Goal: Task Accomplishment & Management: Manage account settings

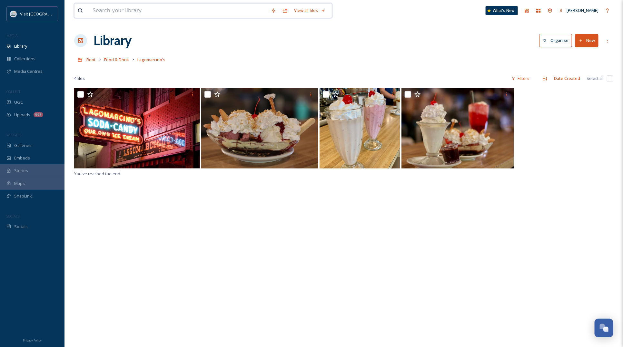
click at [120, 12] on input at bounding box center [178, 11] width 178 height 14
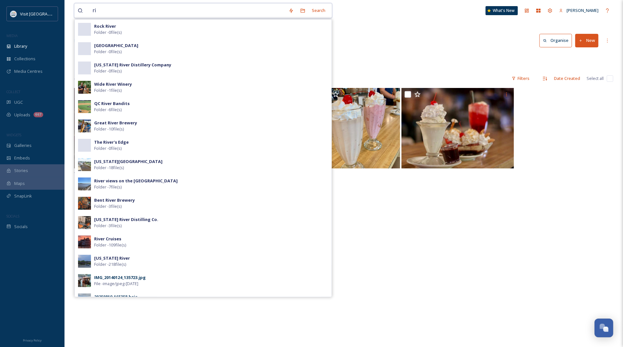
type input "r"
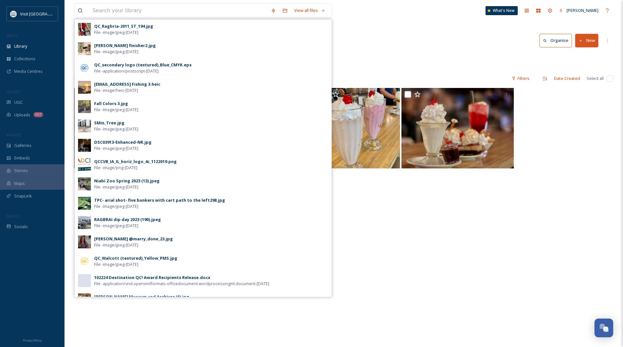
click at [418, 20] on div "View all files QC_Ragbria-2011_ST_194.jpg File - image/jpeg - [DATE] [PERSON_NA…" at bounding box center [343, 10] width 539 height 21
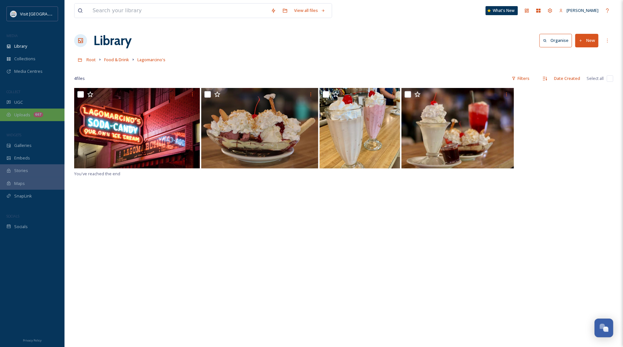
click at [35, 116] on div "667" at bounding box center [39, 114] width 10 height 5
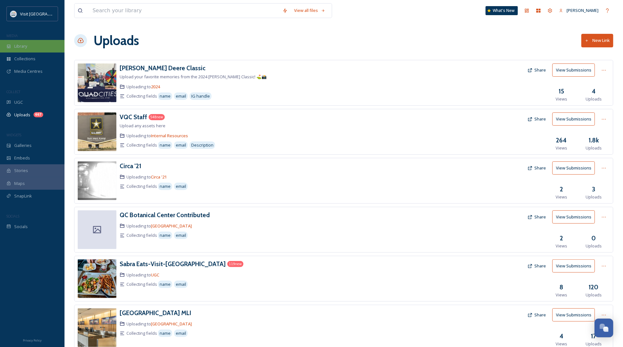
click at [36, 45] on div "Library" at bounding box center [32, 46] width 65 height 13
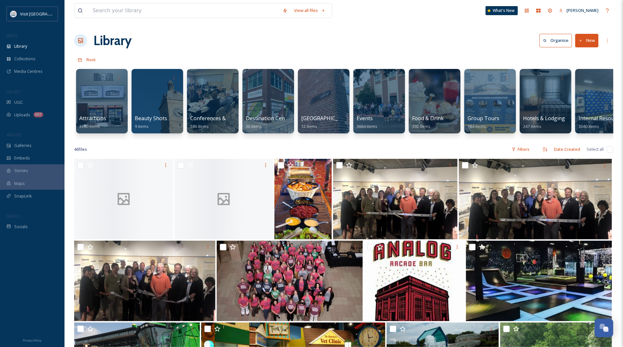
scroll to position [0, 515]
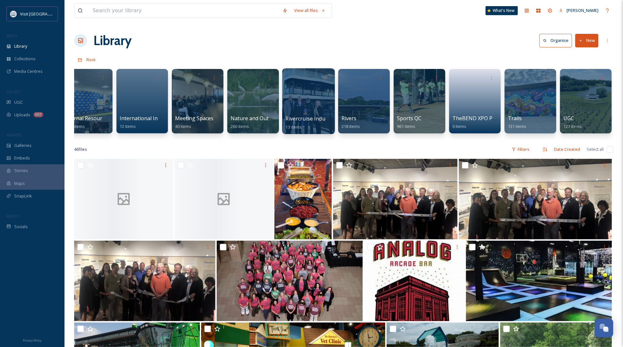
click at [310, 98] on div at bounding box center [308, 101] width 53 height 66
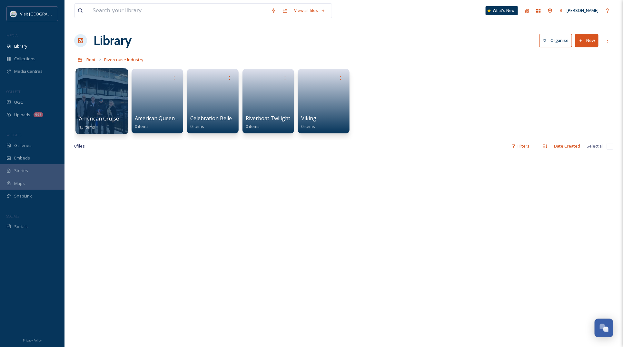
click at [107, 96] on div at bounding box center [101, 101] width 53 height 66
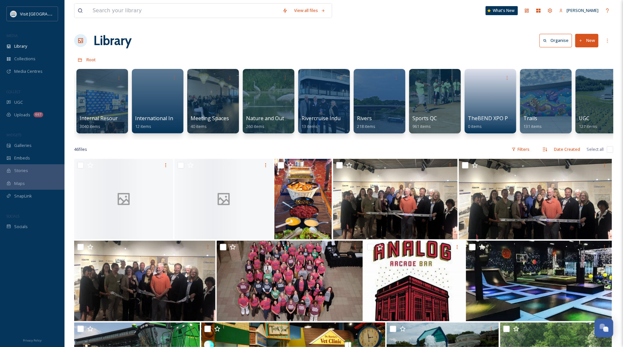
scroll to position [0, 515]
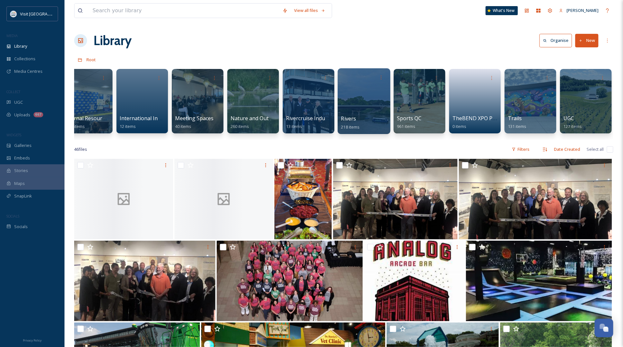
click at [347, 99] on div at bounding box center [364, 101] width 53 height 66
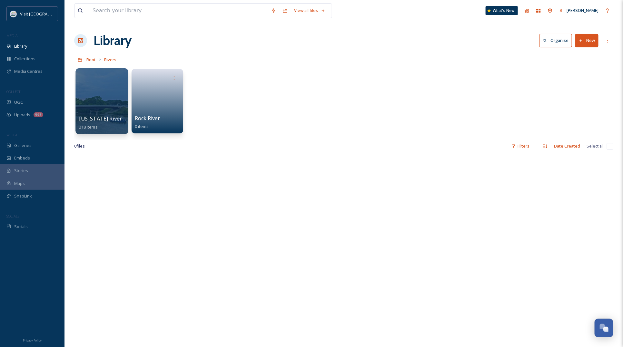
click at [78, 93] on div at bounding box center [101, 101] width 53 height 66
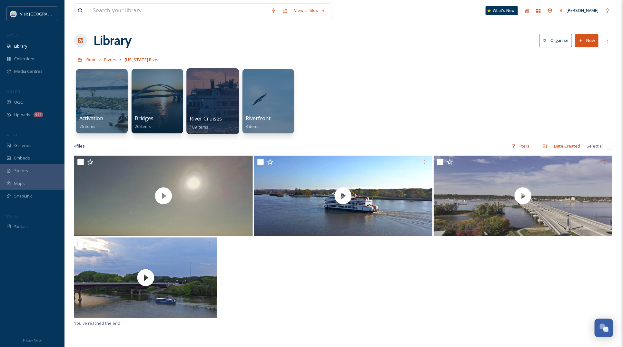
click at [212, 101] on div at bounding box center [212, 101] width 53 height 66
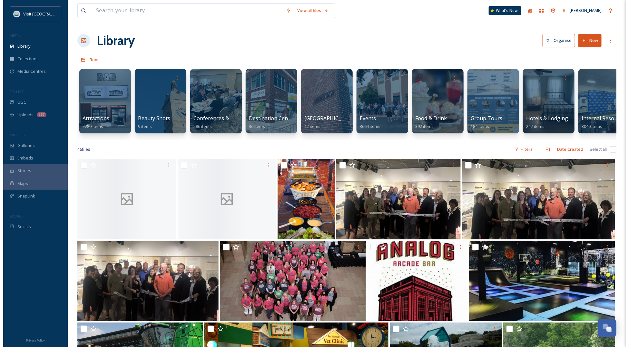
scroll to position [0, 515]
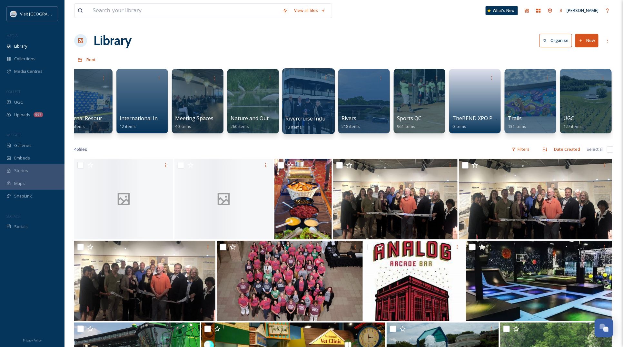
click at [312, 94] on div at bounding box center [308, 101] width 53 height 66
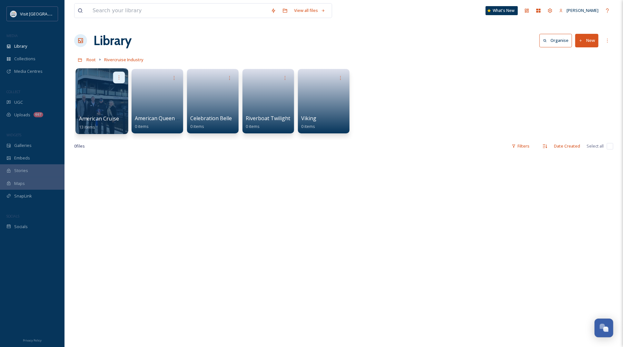
click at [119, 76] on icon at bounding box center [118, 77] width 5 height 5
click at [109, 106] on span "Move to Folder" at bounding box center [106, 105] width 29 height 6
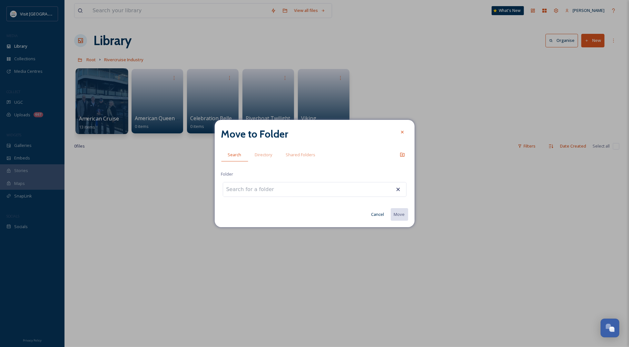
click at [254, 189] on input at bounding box center [258, 190] width 71 height 14
type input "river cruises"
click at [402, 131] on icon at bounding box center [402, 132] width 5 height 5
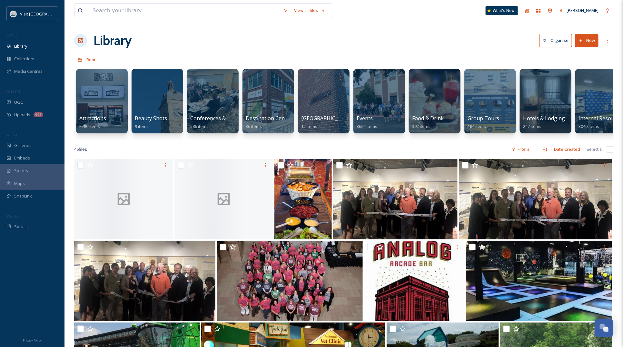
scroll to position [0, 515]
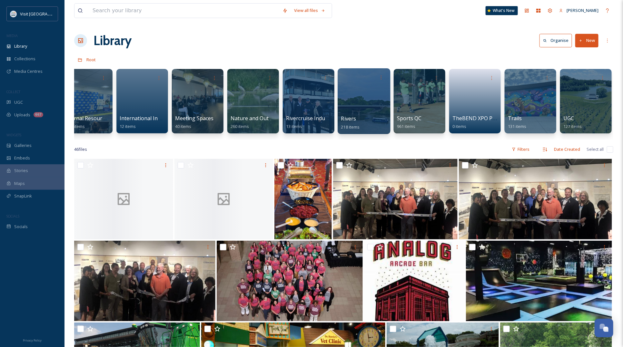
click at [352, 105] on div at bounding box center [364, 101] width 53 height 66
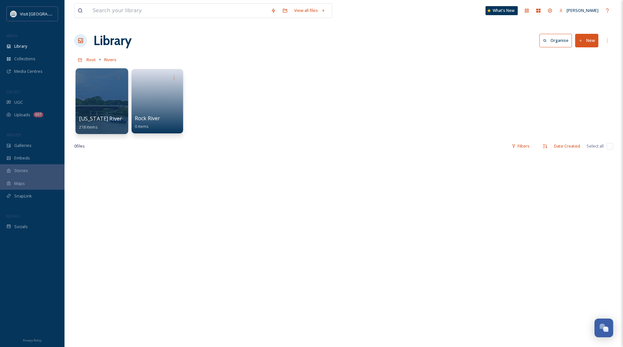
click at [98, 93] on div at bounding box center [101, 101] width 53 height 66
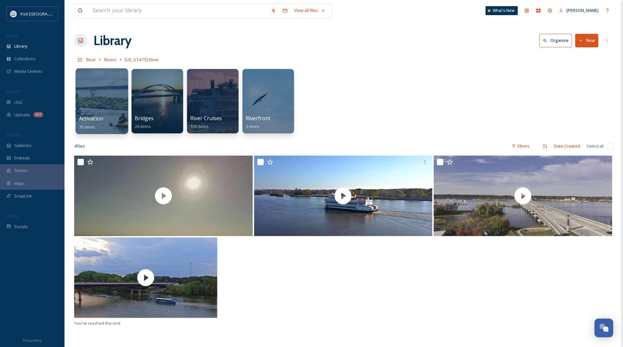
click at [106, 95] on div at bounding box center [101, 101] width 53 height 66
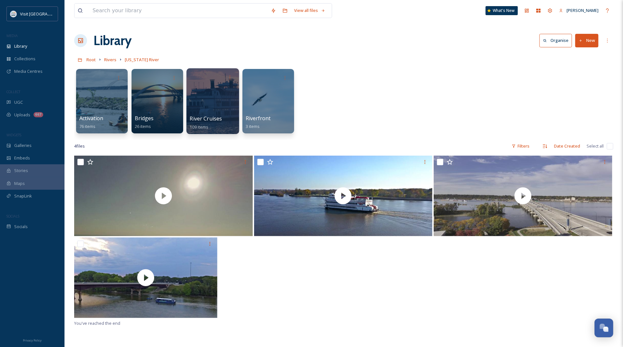
click at [213, 97] on div at bounding box center [212, 101] width 53 height 66
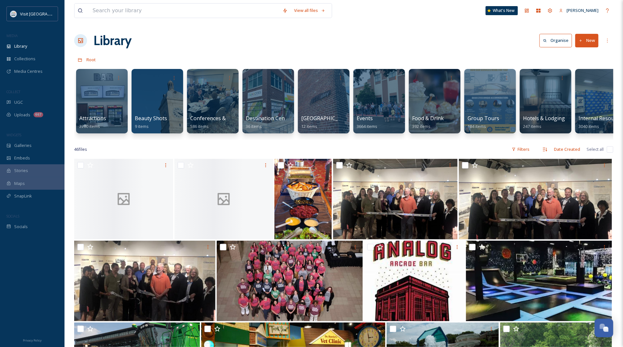
scroll to position [0, 515]
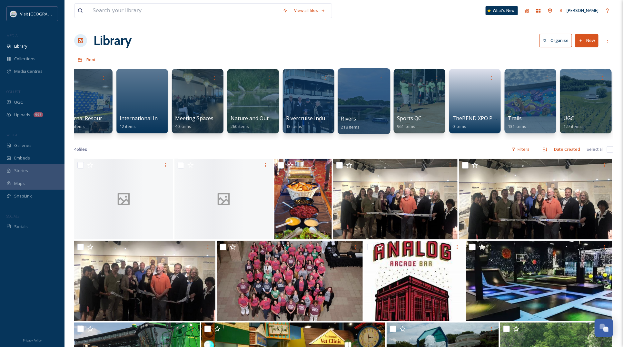
click at [370, 99] on div at bounding box center [364, 101] width 53 height 66
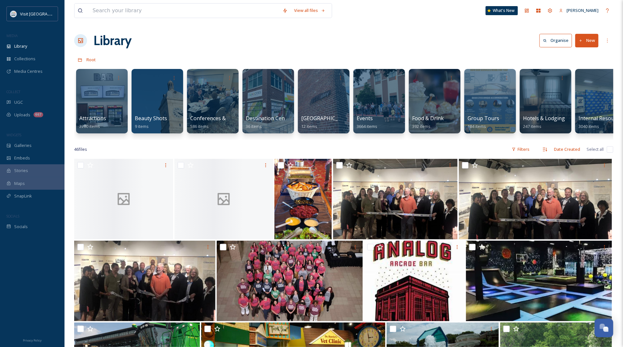
scroll to position [0, 515]
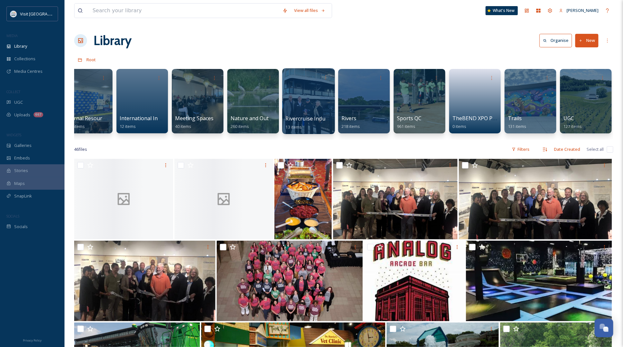
click at [304, 96] on div at bounding box center [308, 101] width 53 height 66
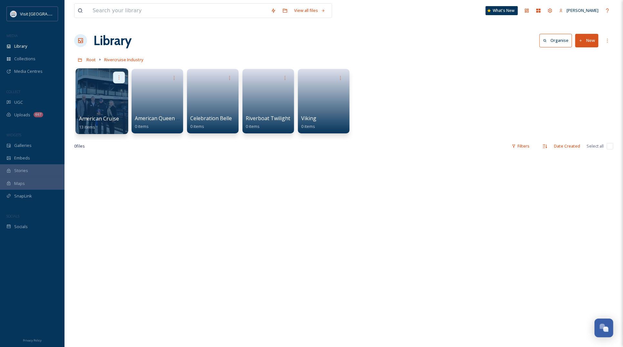
click at [120, 75] on div at bounding box center [119, 78] width 12 height 12
click at [104, 106] on span "Move to Folder" at bounding box center [106, 105] width 29 height 6
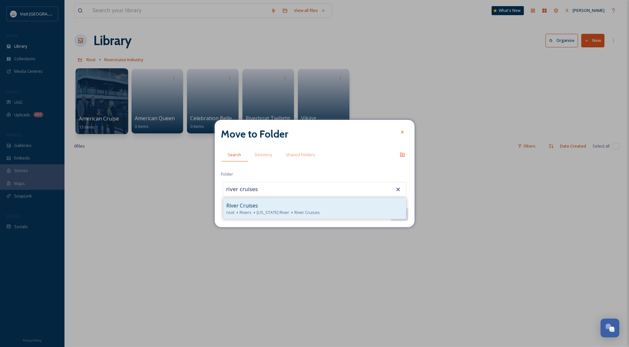
click at [278, 211] on span "[US_STATE] River" at bounding box center [273, 213] width 33 height 6
type input "River Cruises"
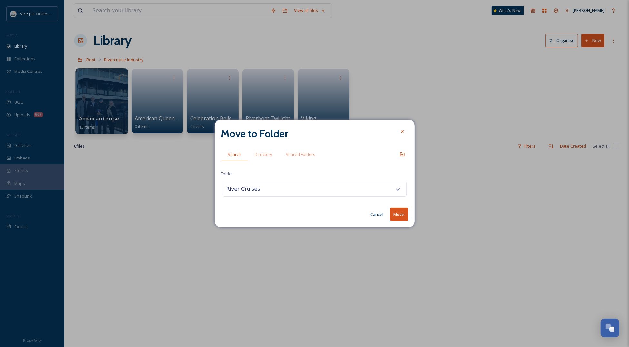
click at [401, 212] on button "Move" at bounding box center [399, 214] width 18 height 13
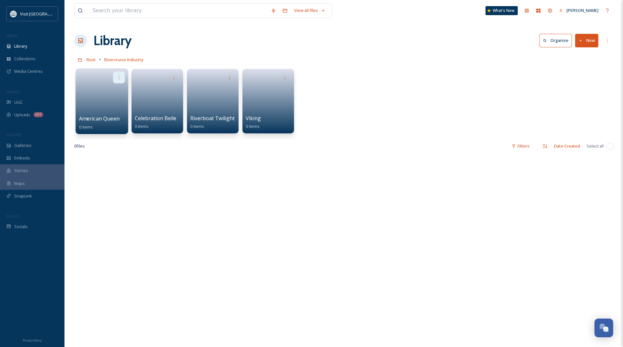
click at [115, 76] on div at bounding box center [119, 78] width 12 height 12
click at [98, 128] on span "Delete" at bounding box center [98, 125] width 13 height 6
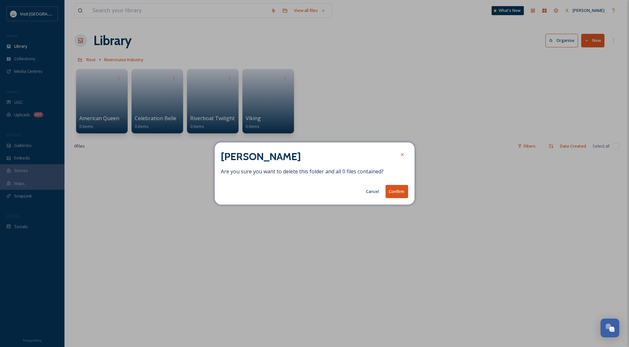
click at [401, 191] on button "Confirm" at bounding box center [397, 191] width 23 height 13
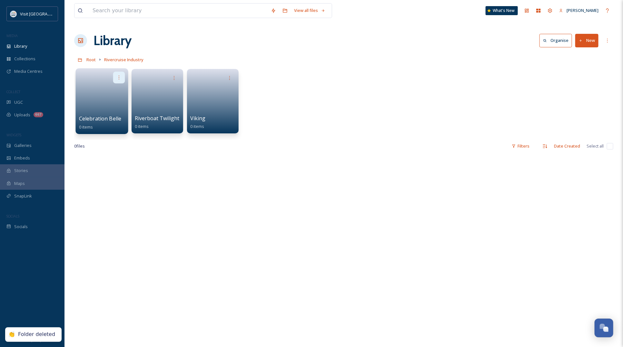
click at [119, 76] on icon at bounding box center [118, 77] width 5 height 5
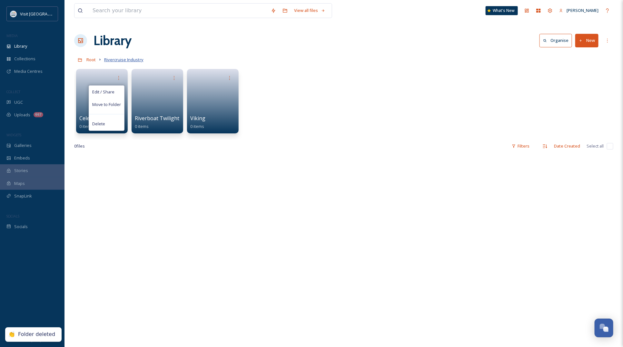
click at [131, 59] on span "Rivercruise Industry" at bounding box center [123, 60] width 39 height 6
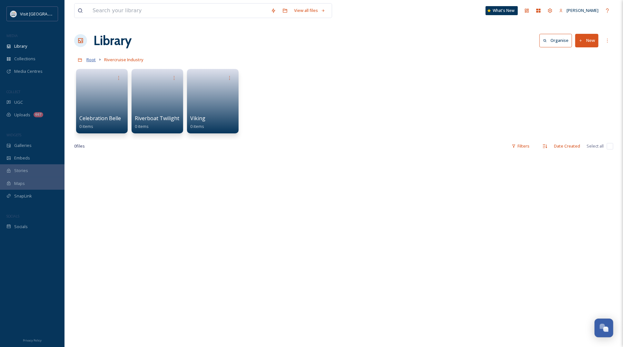
click at [92, 61] on span "Root" at bounding box center [90, 60] width 9 height 6
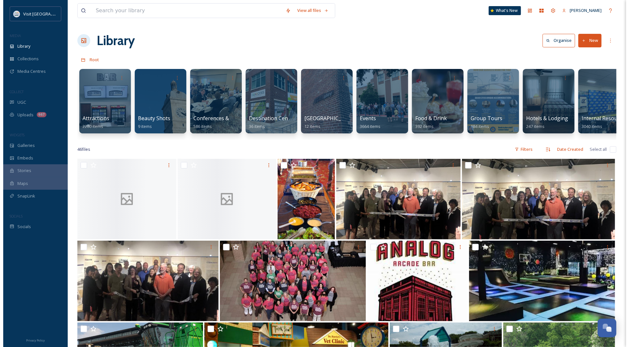
scroll to position [0, 515]
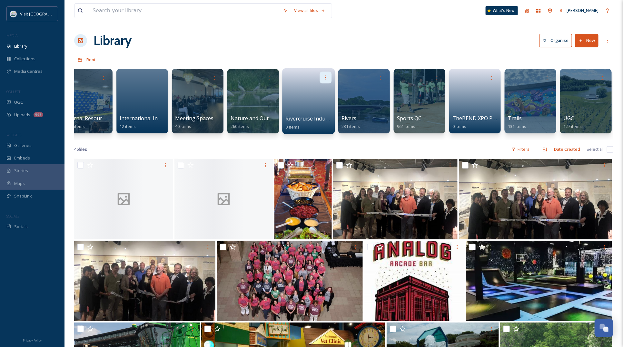
click at [326, 77] on icon at bounding box center [325, 77] width 5 height 5
click at [307, 126] on span "Delete" at bounding box center [305, 125] width 13 height 6
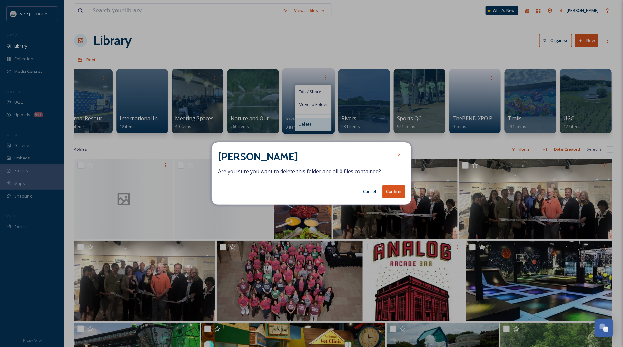
scroll to position [0, 508]
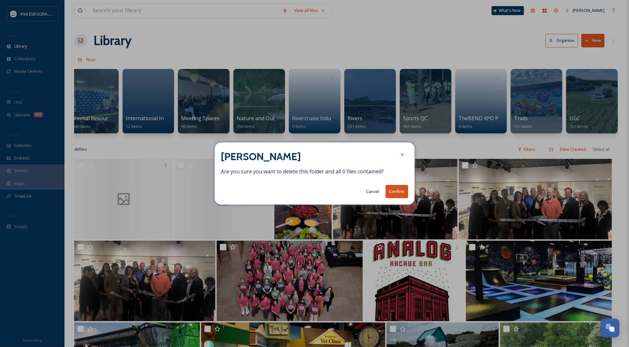
click at [391, 191] on button "Confirm" at bounding box center [397, 191] width 23 height 13
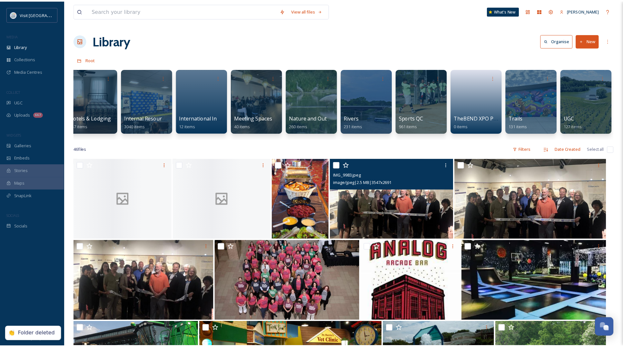
scroll to position [0, 453]
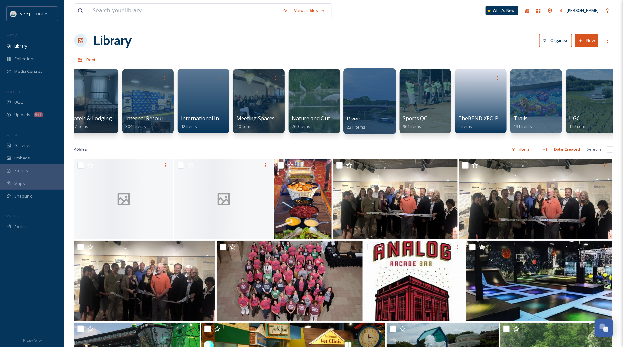
click at [362, 94] on div at bounding box center [370, 101] width 53 height 66
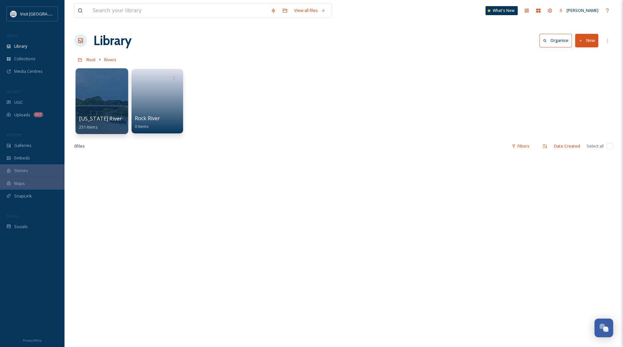
click at [111, 100] on div at bounding box center [101, 101] width 53 height 66
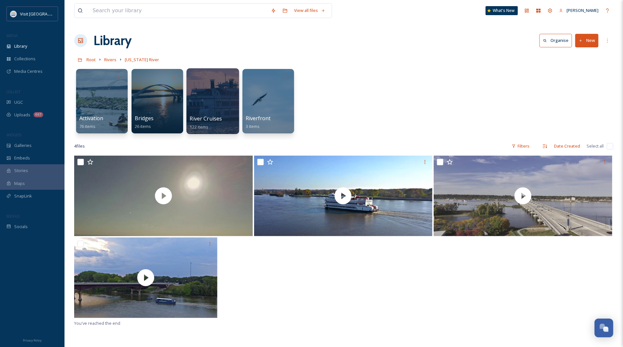
click at [209, 89] on div at bounding box center [212, 101] width 53 height 66
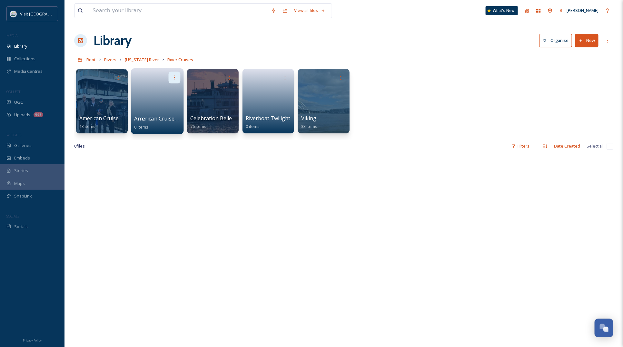
click at [173, 76] on icon at bounding box center [174, 77] width 5 height 5
click at [161, 123] on div "Delete" at bounding box center [162, 124] width 36 height 13
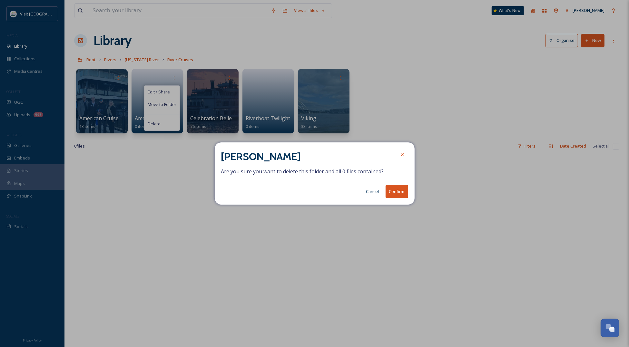
click at [394, 191] on button "Confirm" at bounding box center [397, 191] width 23 height 13
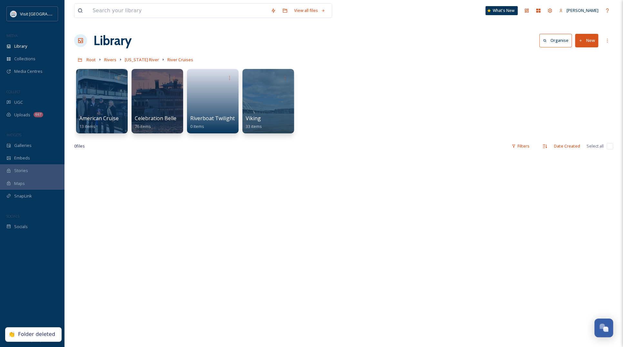
click at [346, 94] on div "American Cruise Lines 13 items Celebration Belle 76 items Riverboat Twilight 0 …" at bounding box center [343, 103] width 539 height 74
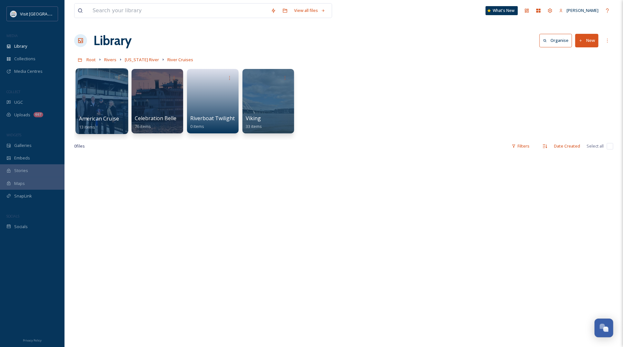
click at [111, 91] on div at bounding box center [101, 101] width 53 height 66
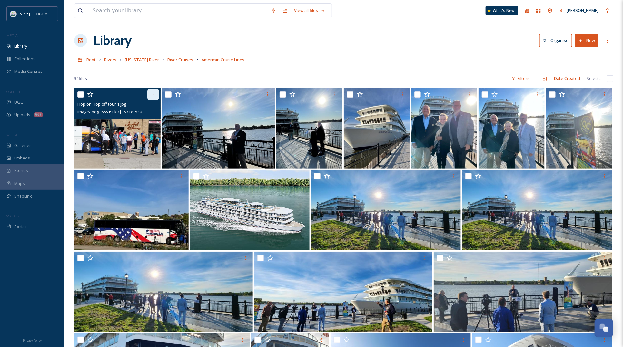
click at [151, 93] on icon at bounding box center [153, 94] width 5 height 5
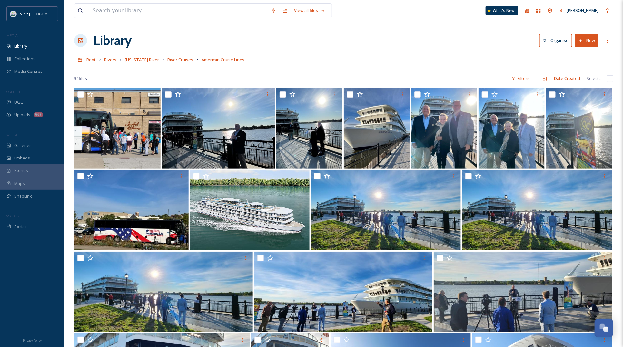
click at [290, 47] on div "Library Organise New" at bounding box center [343, 40] width 539 height 19
